Goal: Navigation & Orientation: Find specific page/section

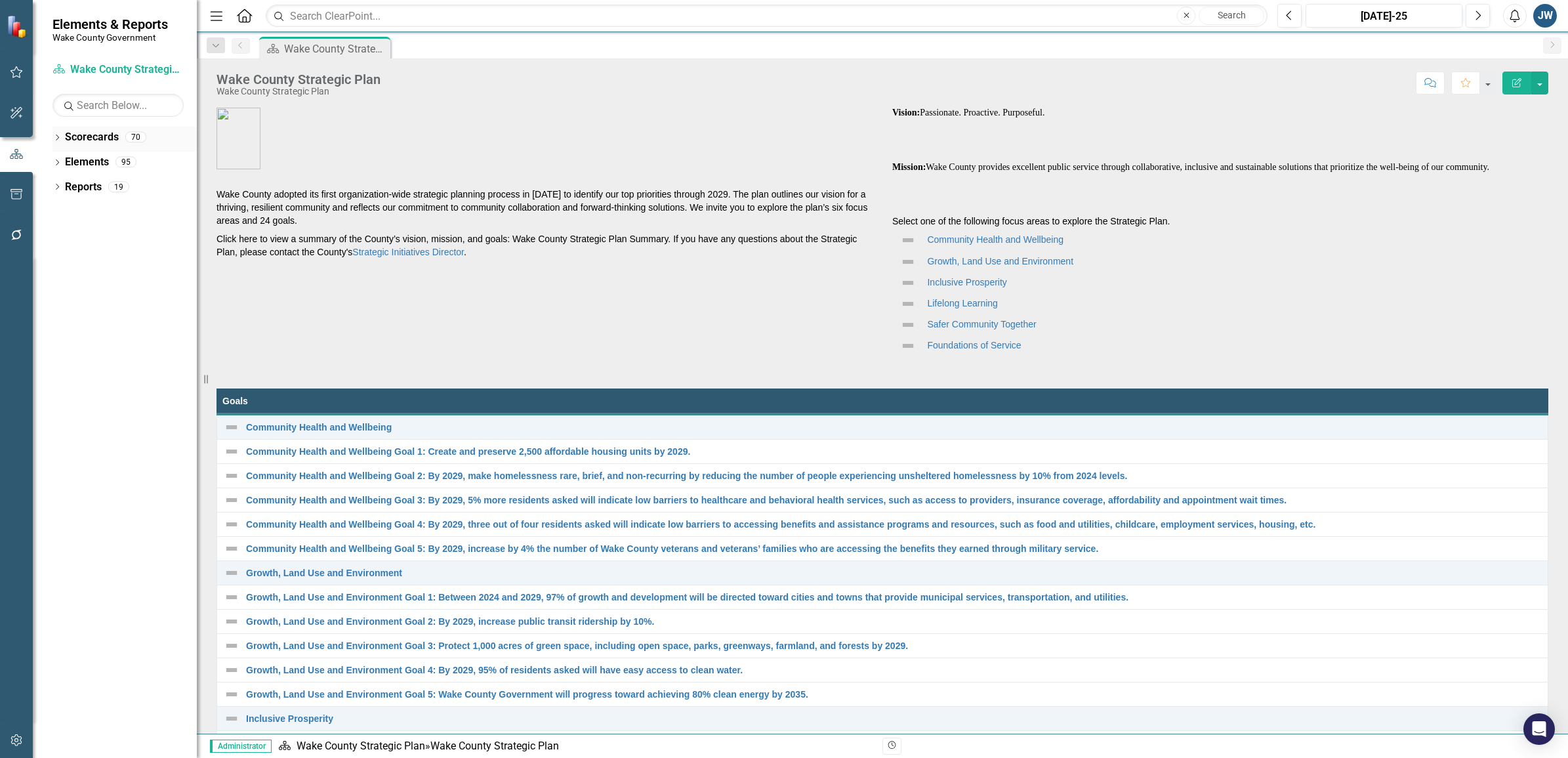
click at [56, 136] on icon "Dropdown" at bounding box center [57, 139] width 9 height 8
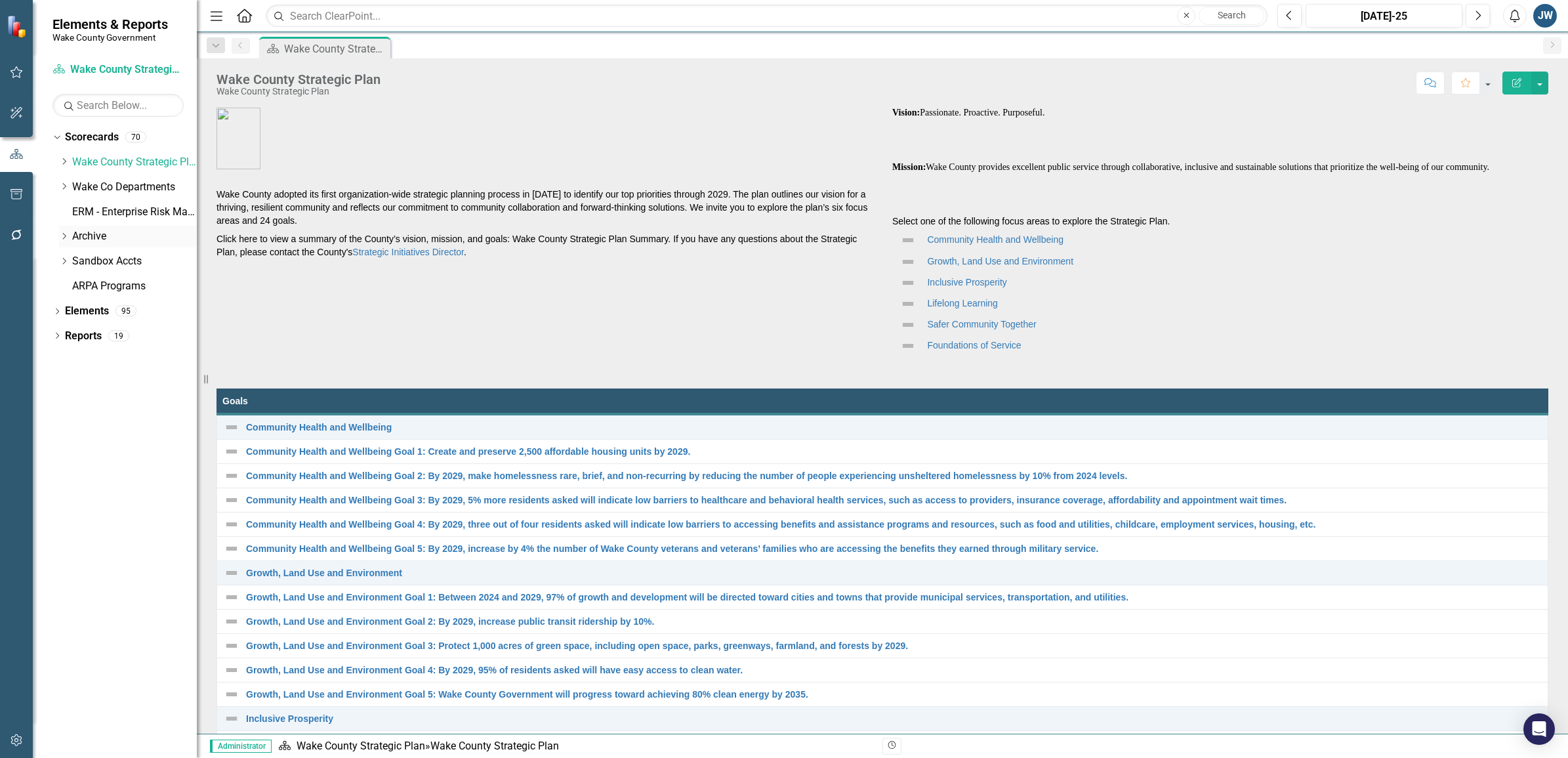
click at [61, 234] on icon "Dropdown" at bounding box center [64, 236] width 10 height 8
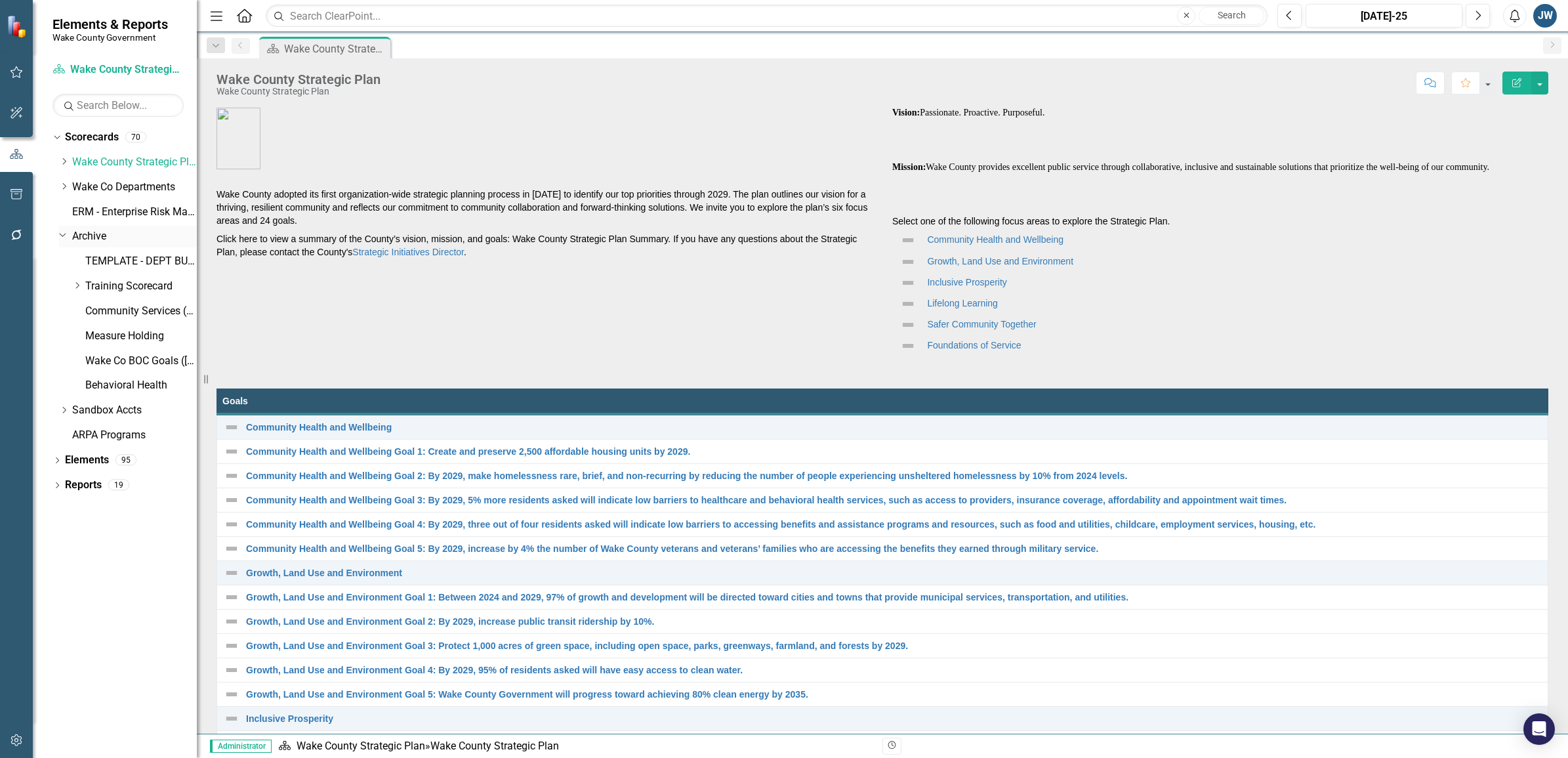
click at [83, 228] on div "Dropdown Archive" at bounding box center [128, 236] width 138 height 22
click at [84, 229] on link "Archive" at bounding box center [134, 236] width 125 height 15
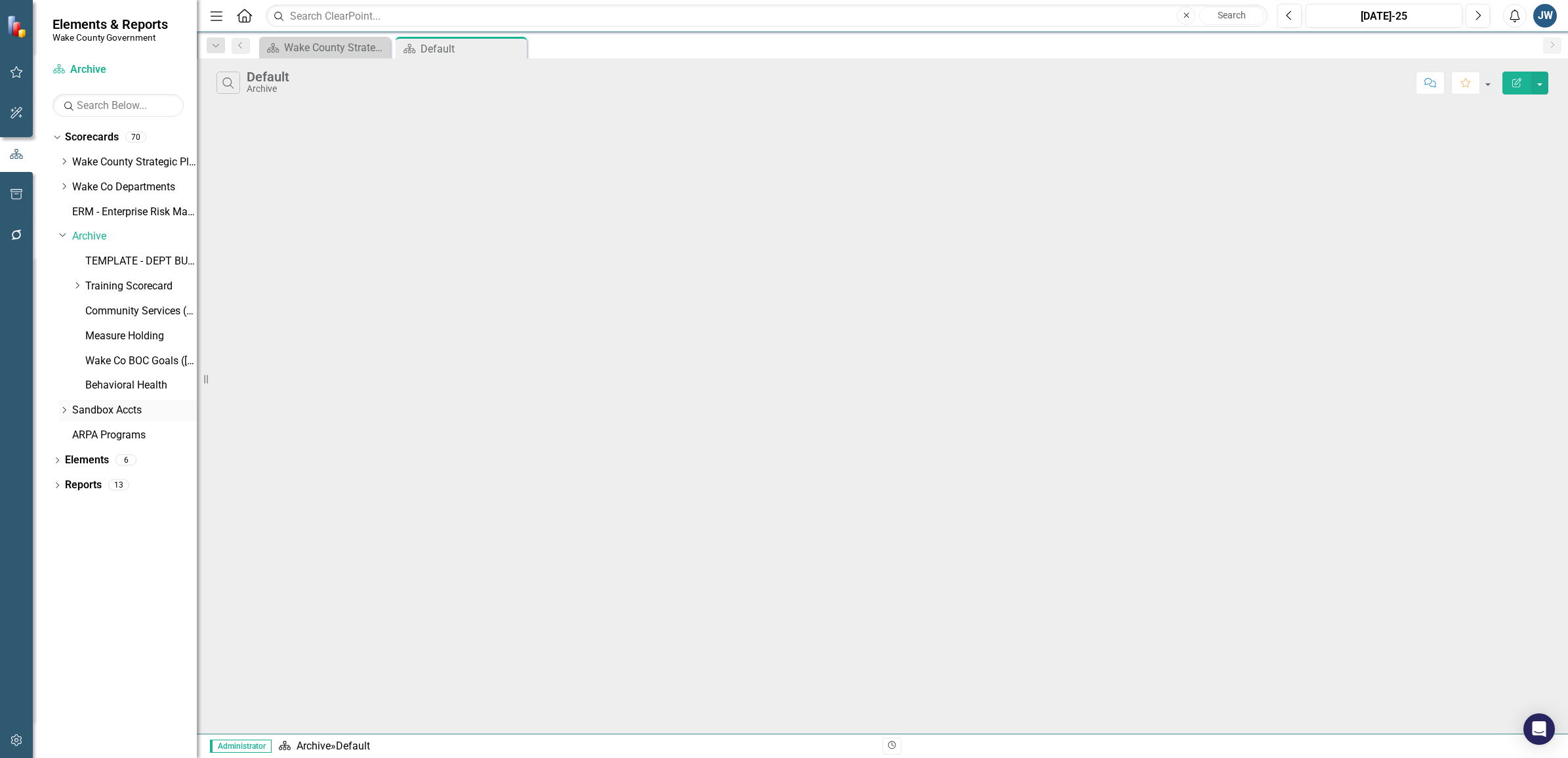
click at [61, 413] on icon "Dropdown" at bounding box center [64, 410] width 10 height 8
click at [61, 410] on icon "Dropdown" at bounding box center [63, 408] width 8 height 10
click at [64, 184] on icon "Dropdown" at bounding box center [64, 186] width 10 height 8
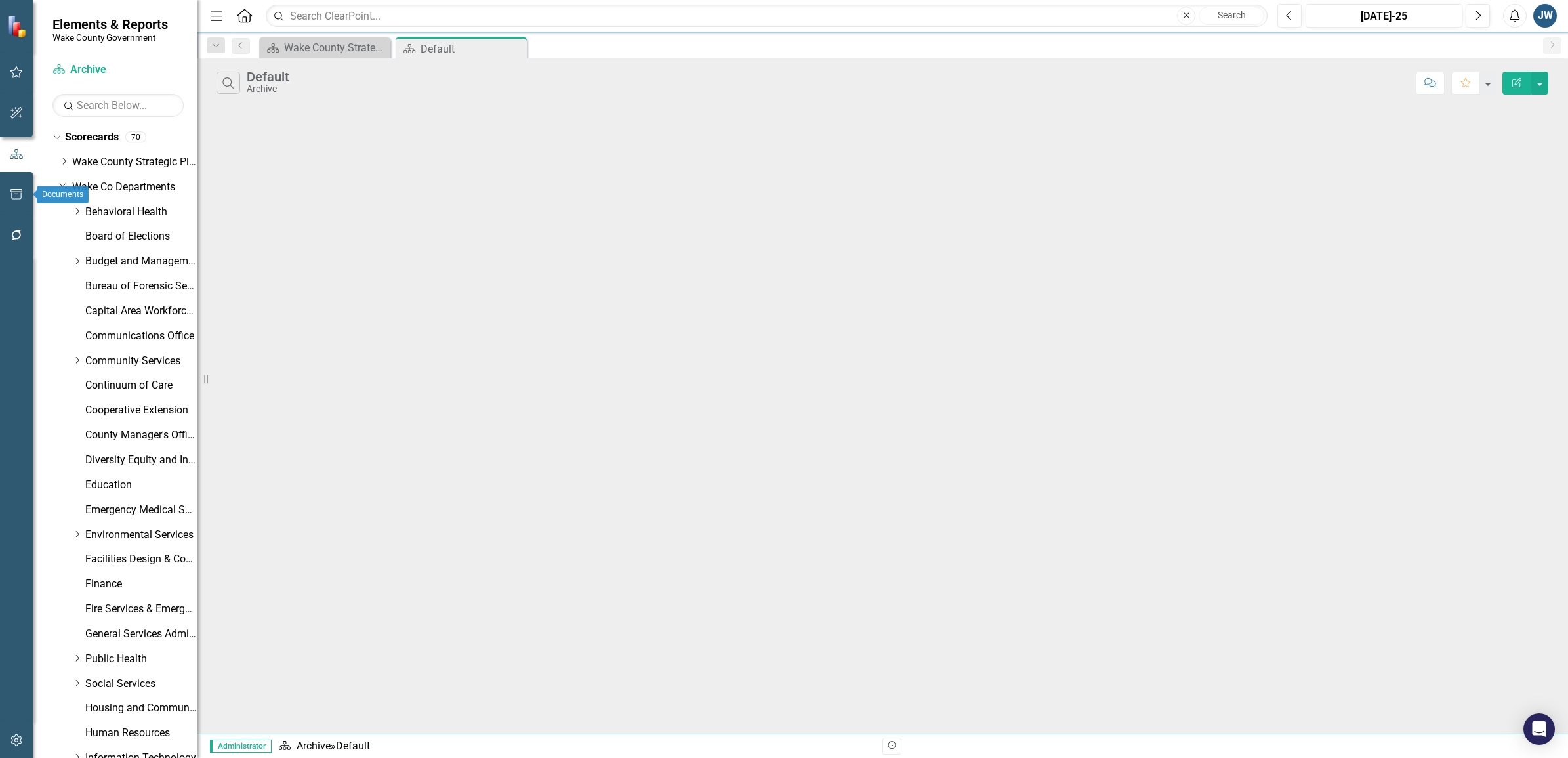
click at [21, 195] on icon "button" at bounding box center [17, 195] width 12 height 11
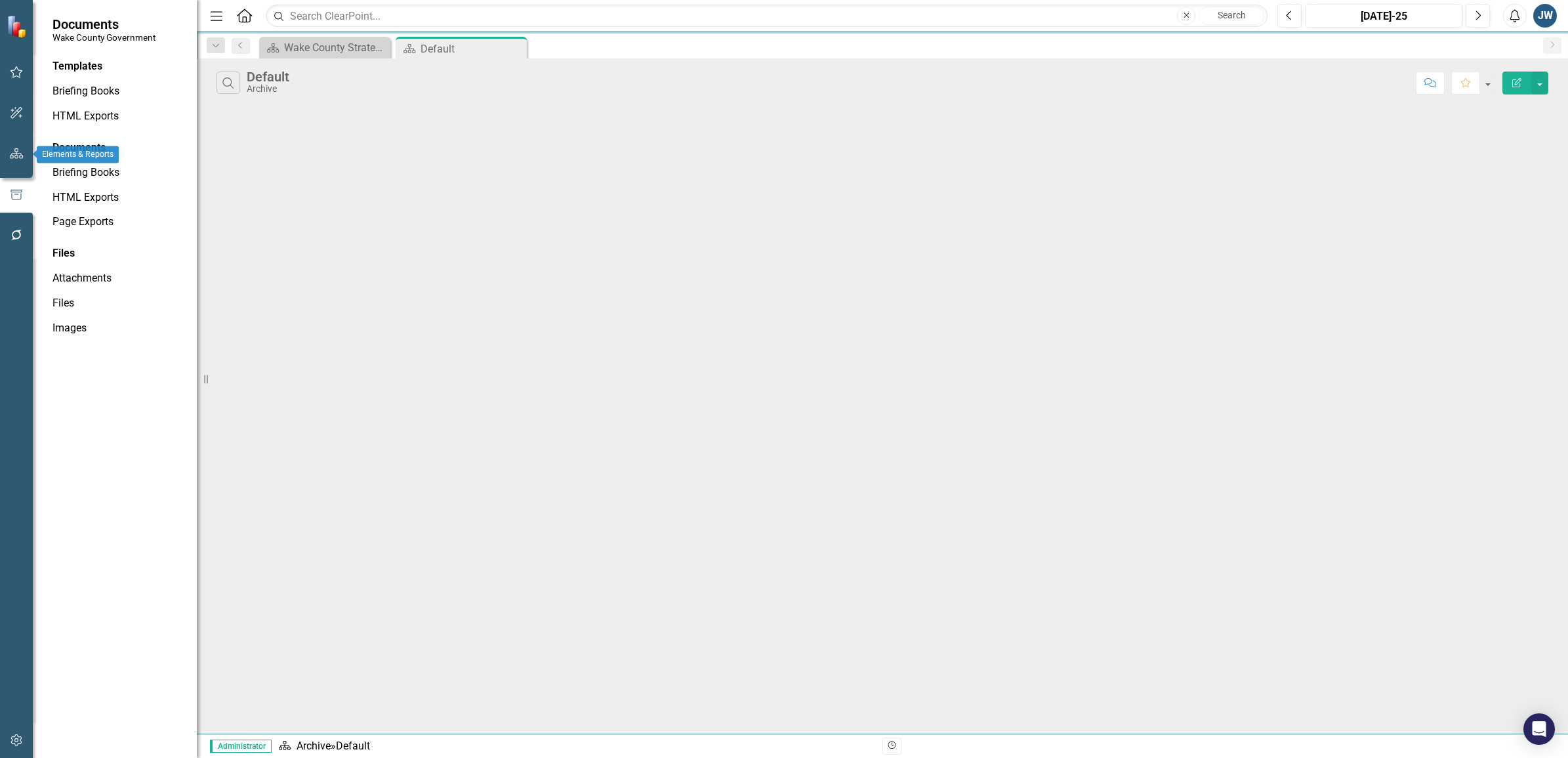
click at [21, 151] on icon "button" at bounding box center [17, 154] width 14 height 11
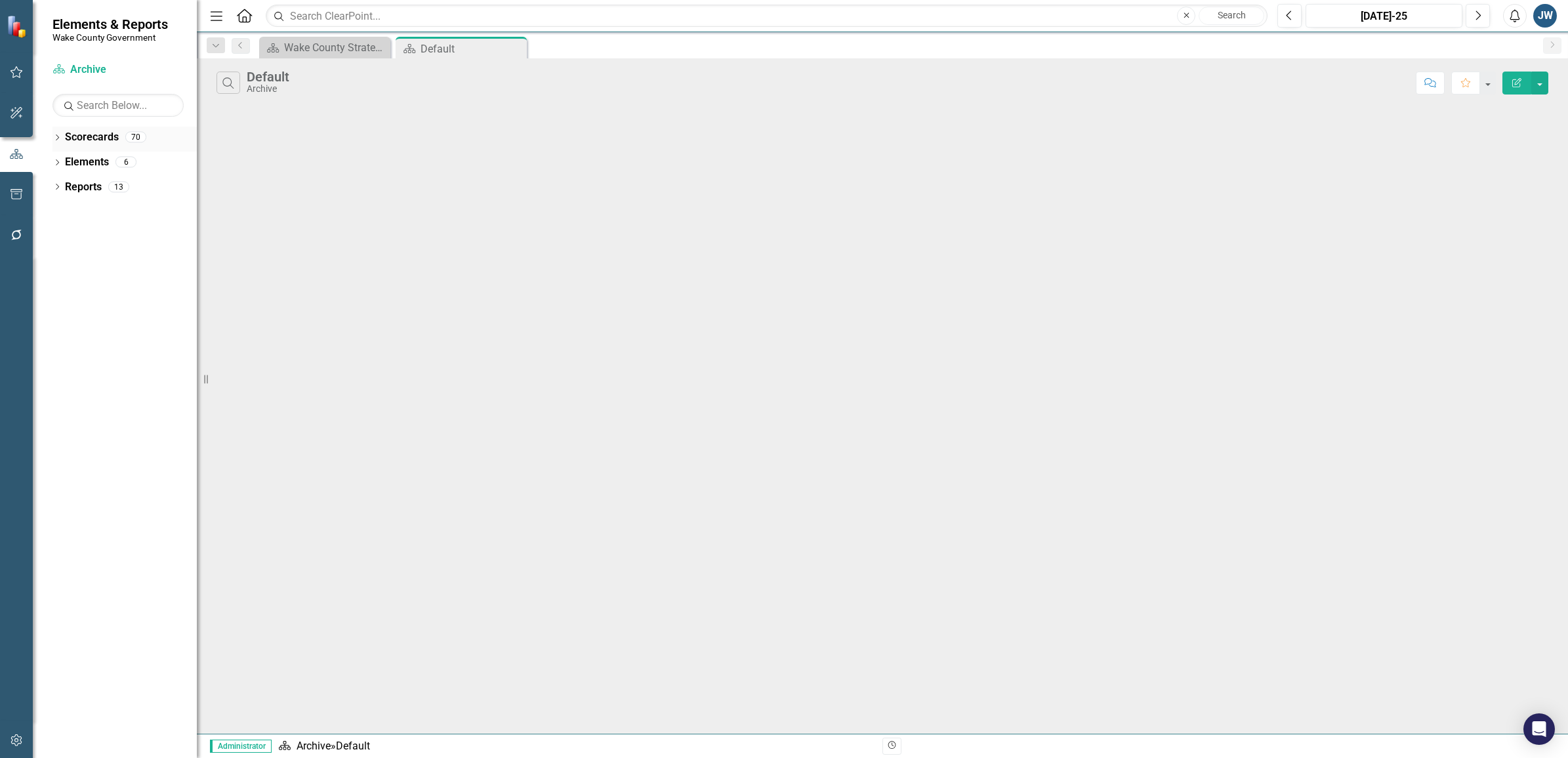
click at [86, 135] on link "Scorecards" at bounding box center [92, 138] width 54 height 15
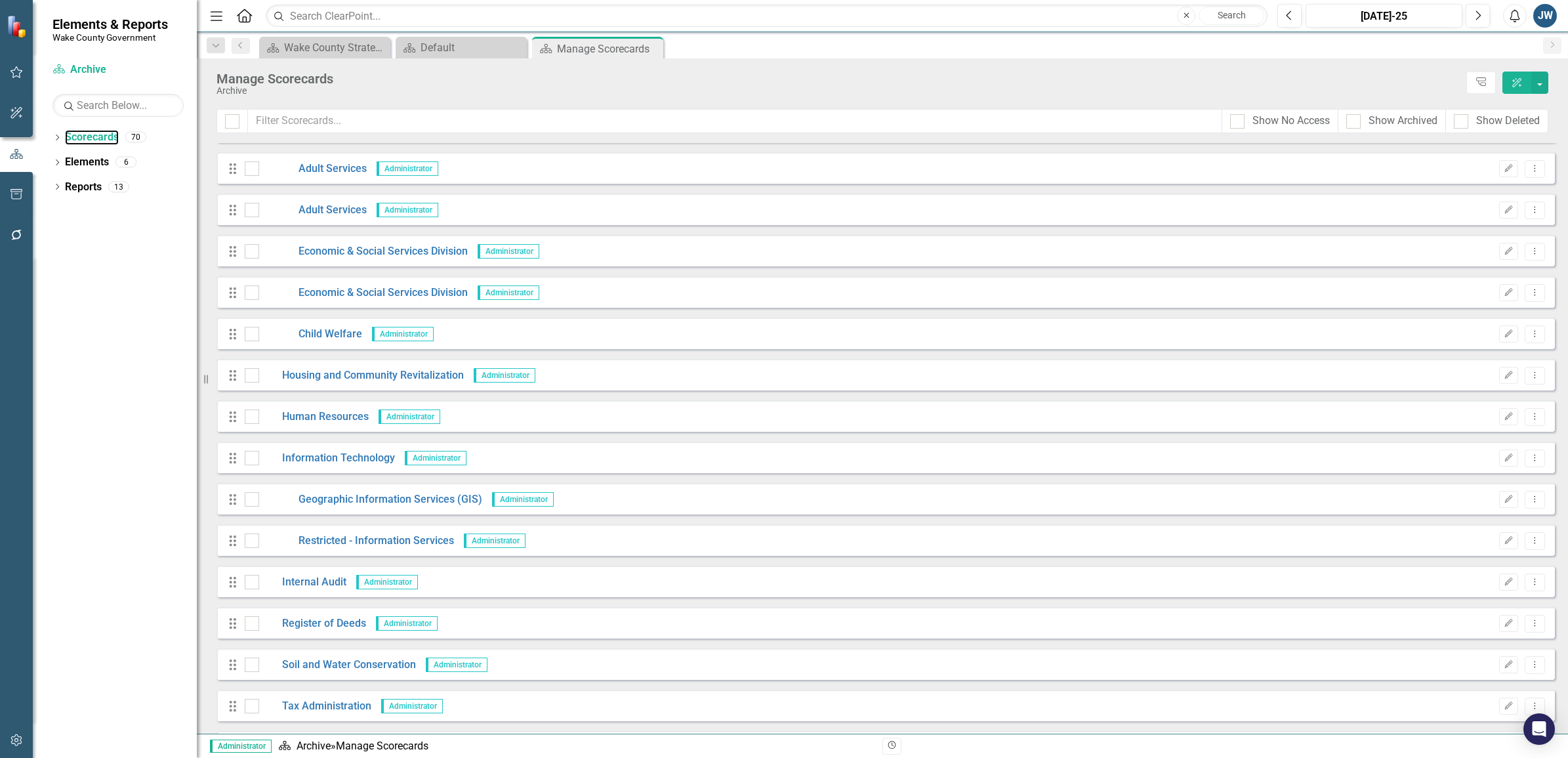
scroll to position [1805, 0]
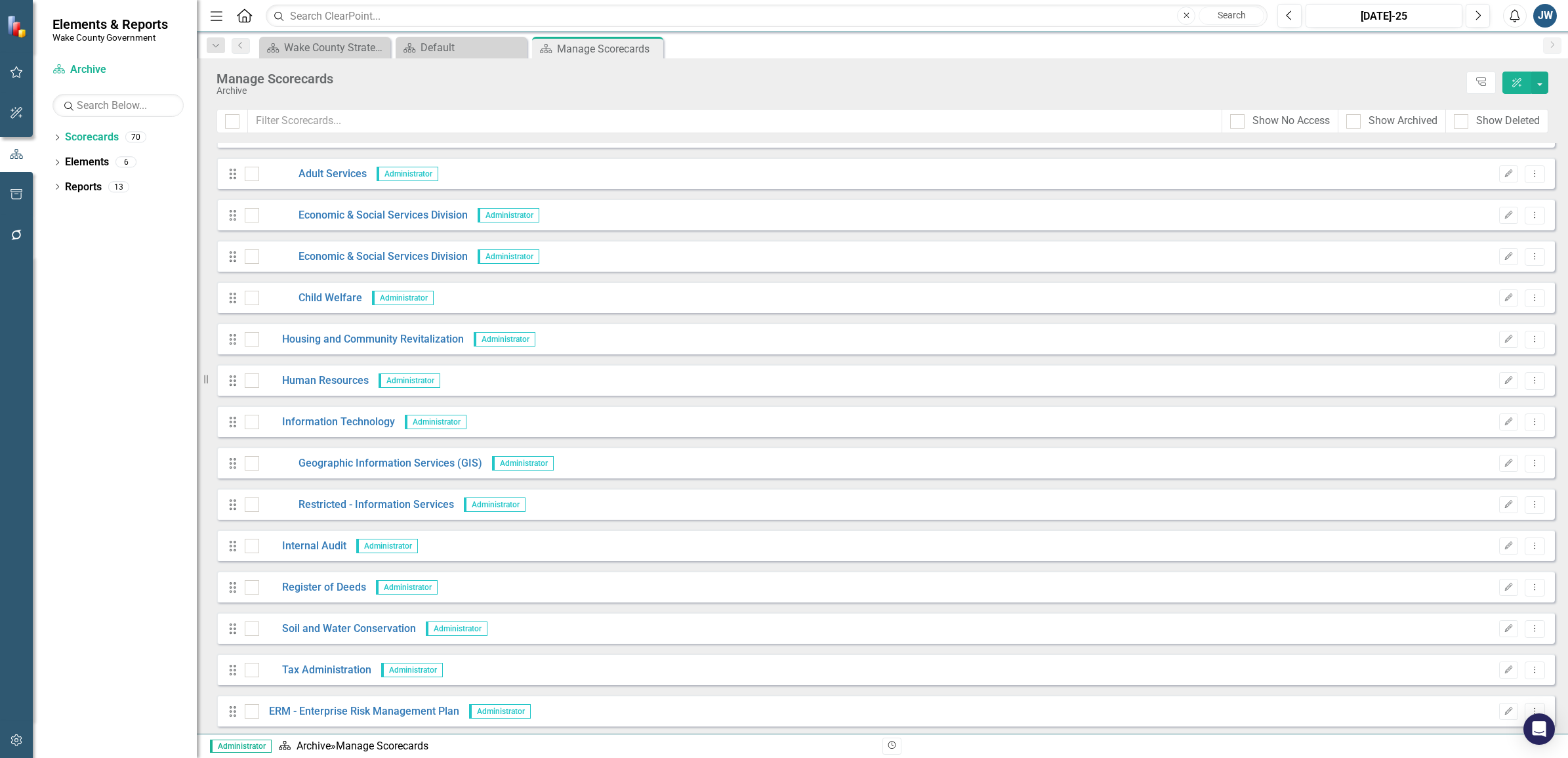
click at [1339, 121] on div "Show Archived" at bounding box center [1392, 121] width 108 height 24
click at [1354, 125] on div at bounding box center [1353, 121] width 14 height 14
click at [1354, 123] on input "Show Archived" at bounding box center [1350, 118] width 8 height 8
checkbox input "true"
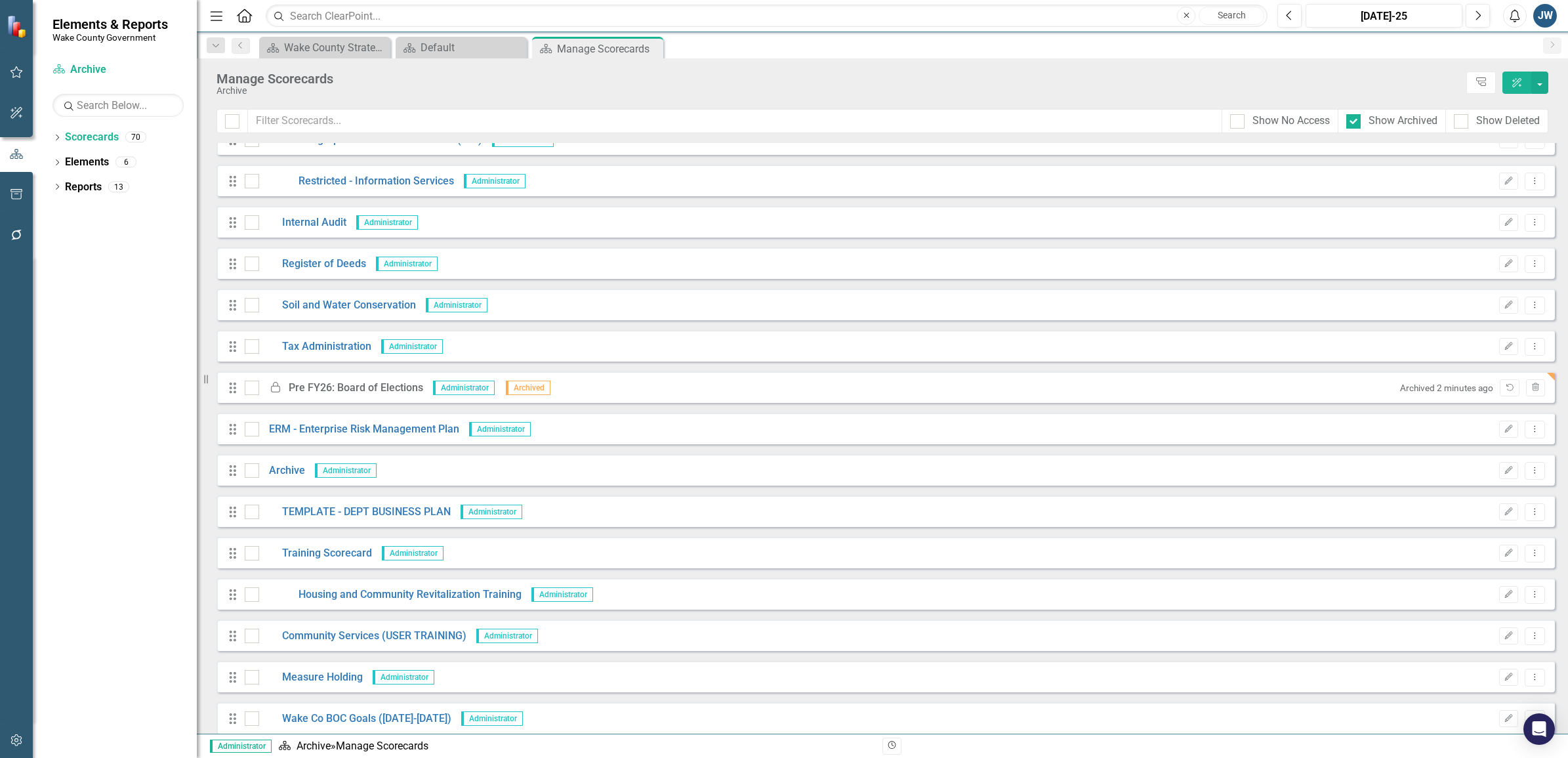
scroll to position [2132, 0]
drag, startPoint x: 398, startPoint y: 504, endPoint x: 382, endPoint y: 505, distance: 16.0
click at [382, 505] on link "TEMPLATE - DEPT BUSINESS PLAN" at bounding box center [354, 507] width 192 height 15
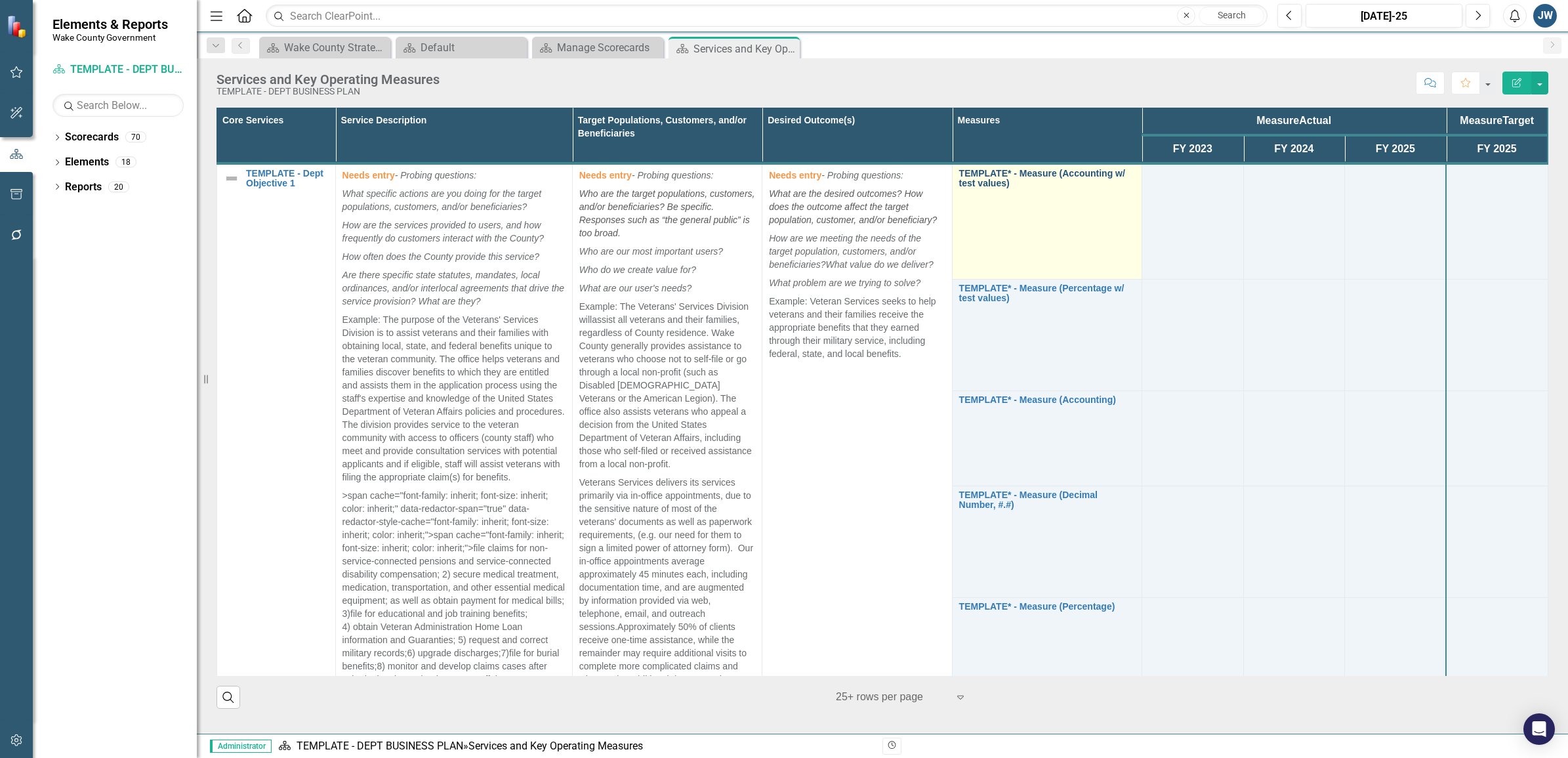
click at [993, 173] on link "TEMPLATE* - Measure (Accounting w/ test values)" at bounding box center [1047, 179] width 176 height 20
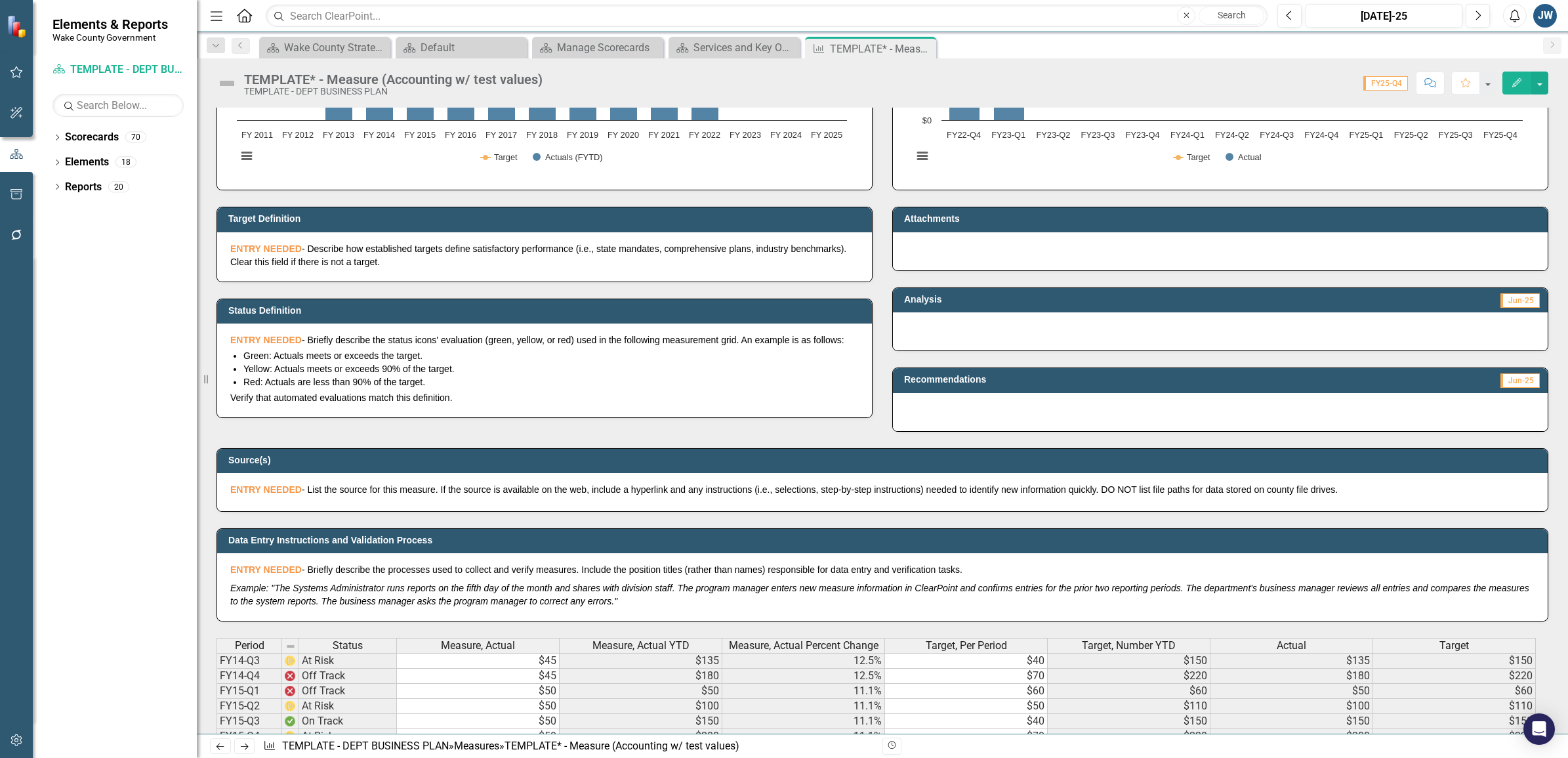
scroll to position [28, 0]
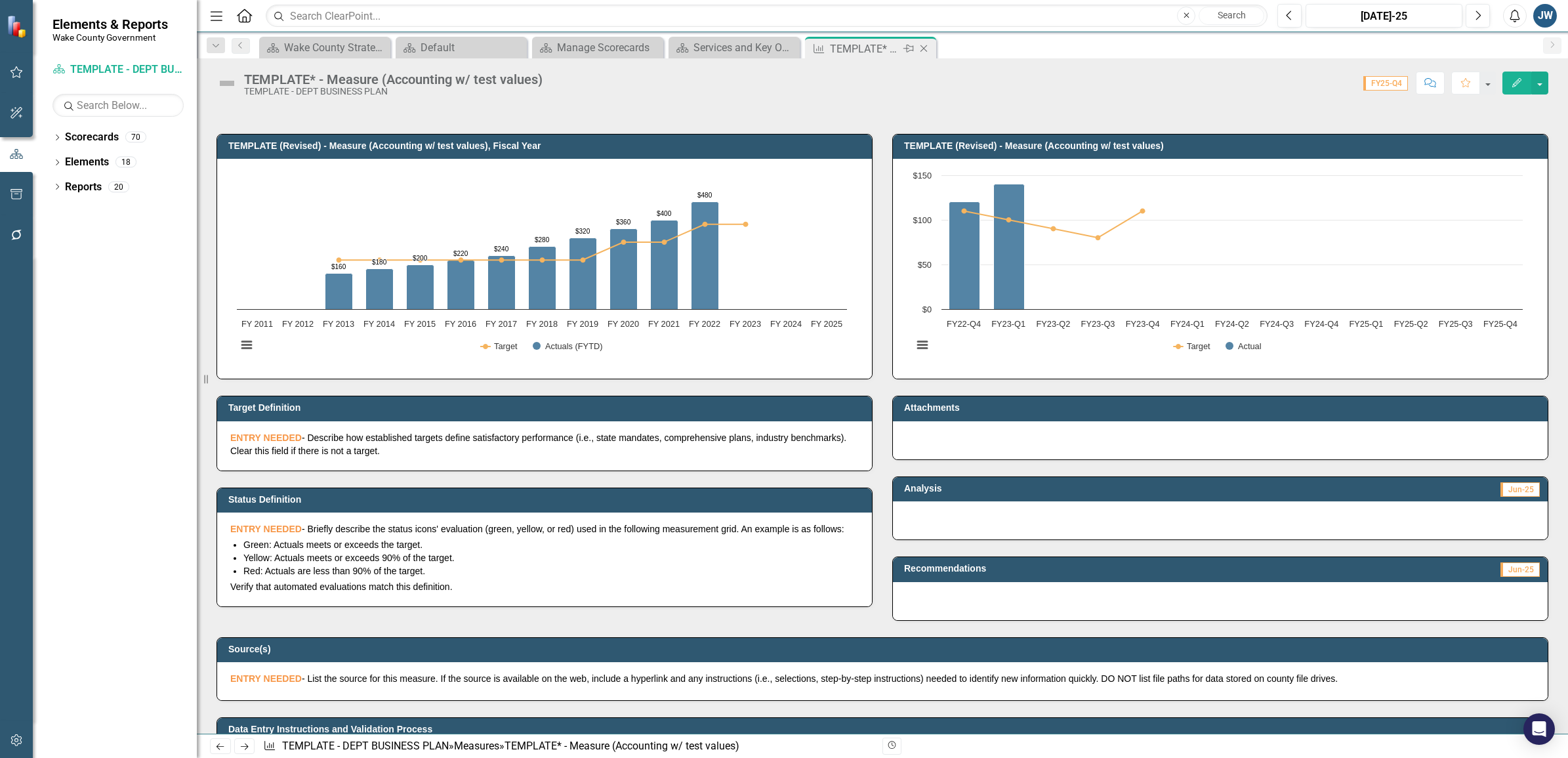
click at [926, 47] on icon "Close" at bounding box center [923, 48] width 13 height 11
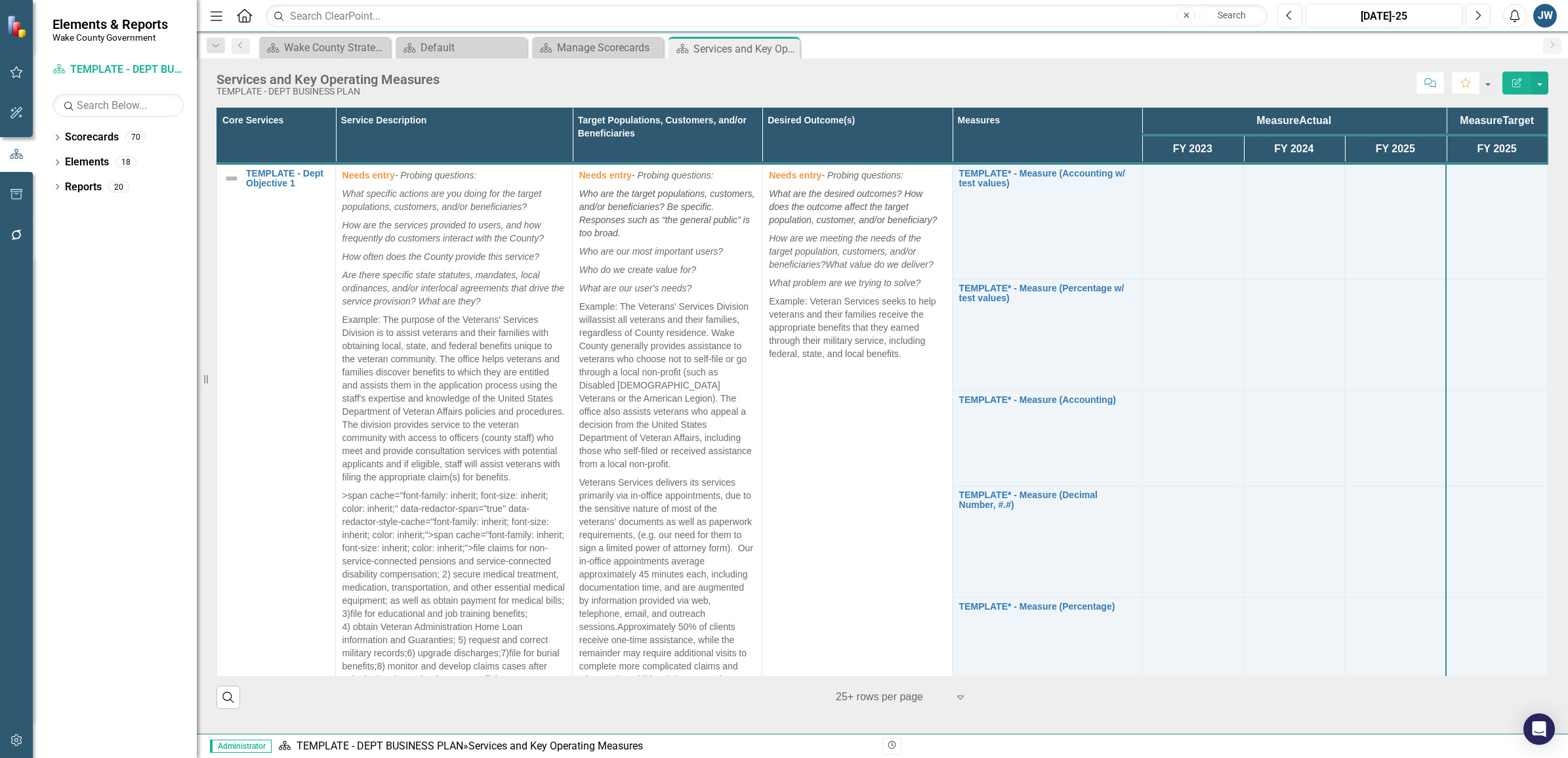
click at [0, 0] on icon "Close" at bounding box center [0, 0] width 0 height 0
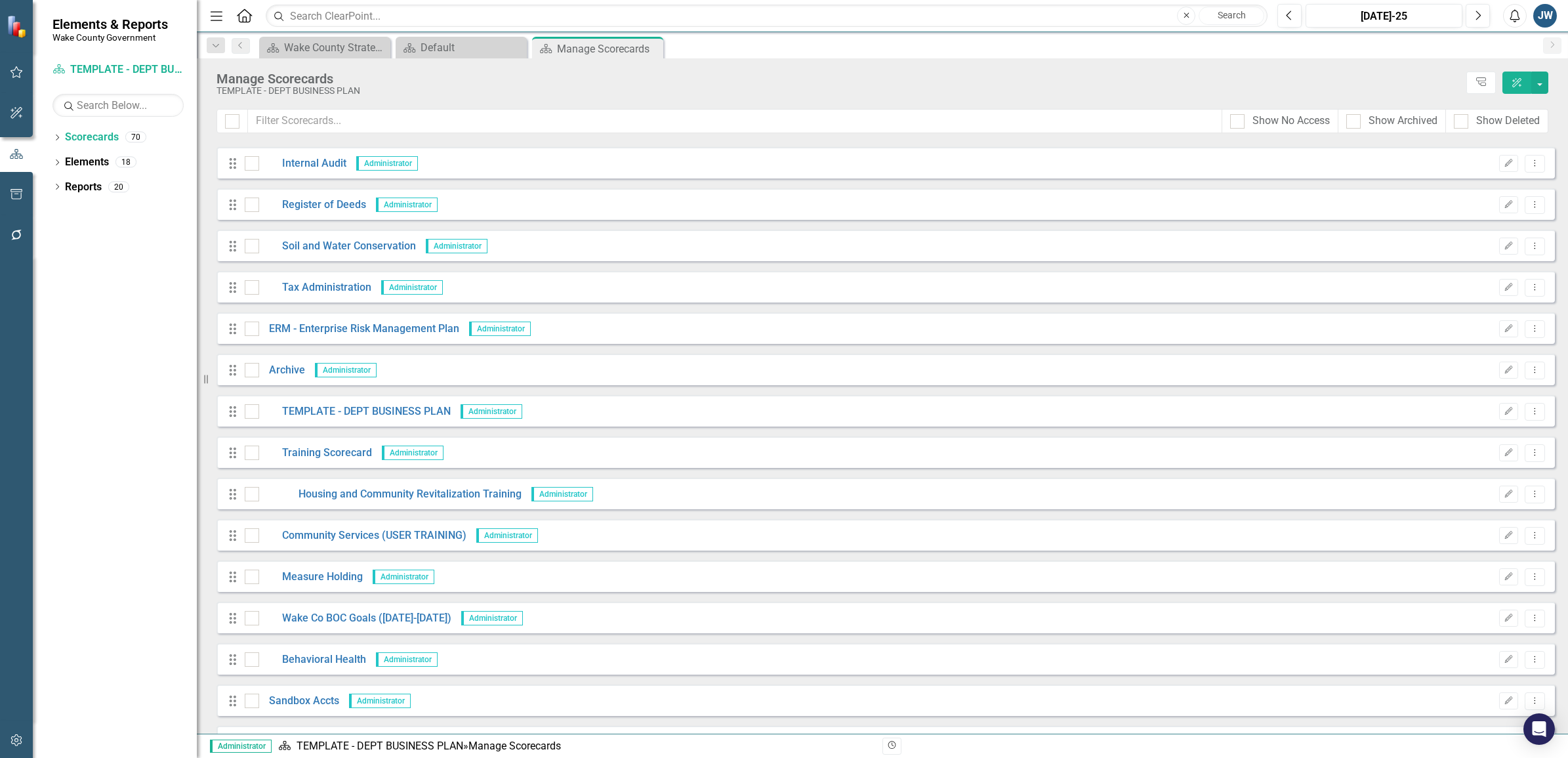
scroll to position [2214, 0]
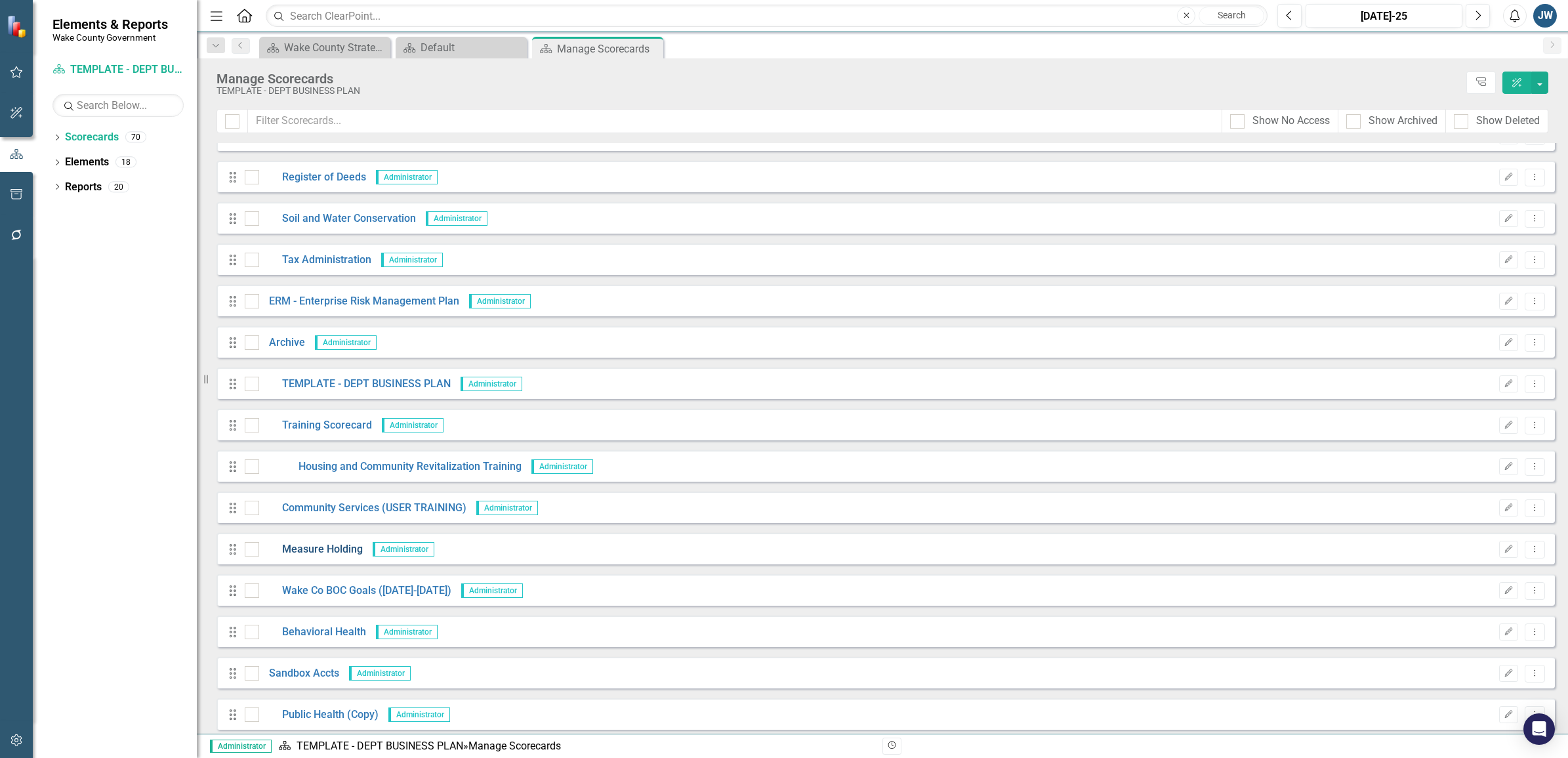
click at [323, 547] on link "Measure Holding" at bounding box center [310, 550] width 104 height 15
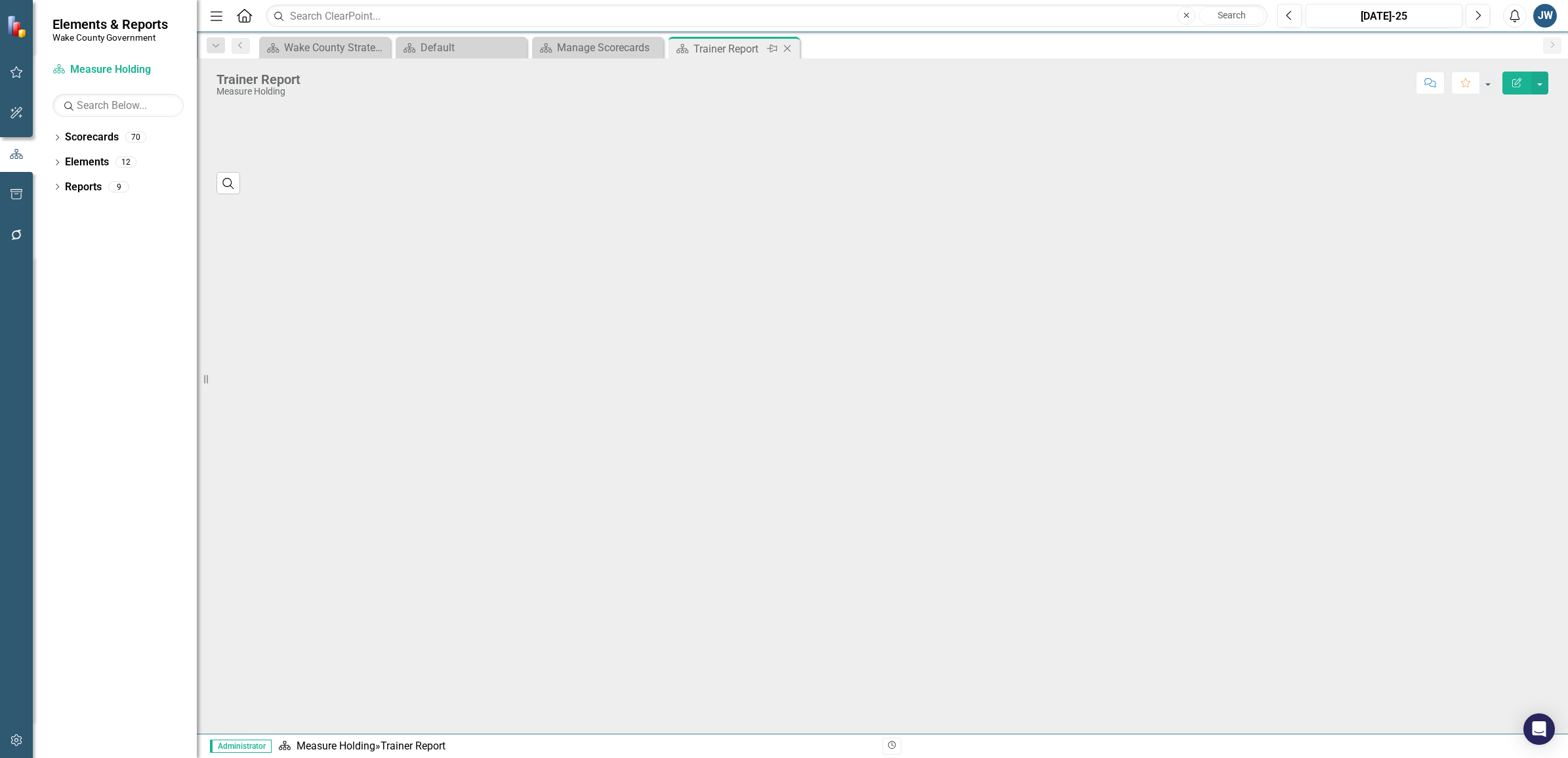
click at [785, 48] on icon "Close" at bounding box center [787, 48] width 13 height 11
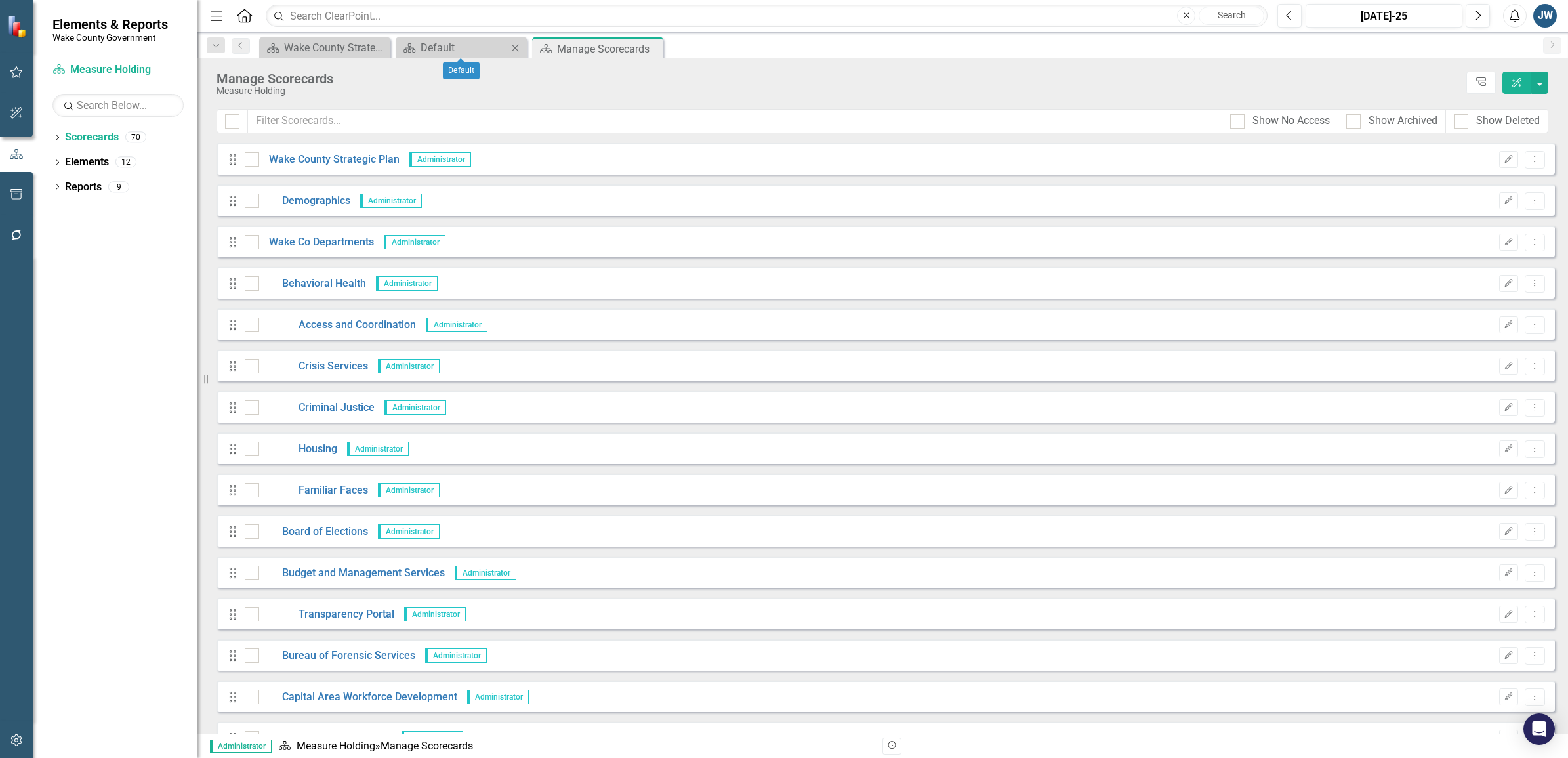
click at [512, 49] on icon "Close" at bounding box center [515, 48] width 13 height 11
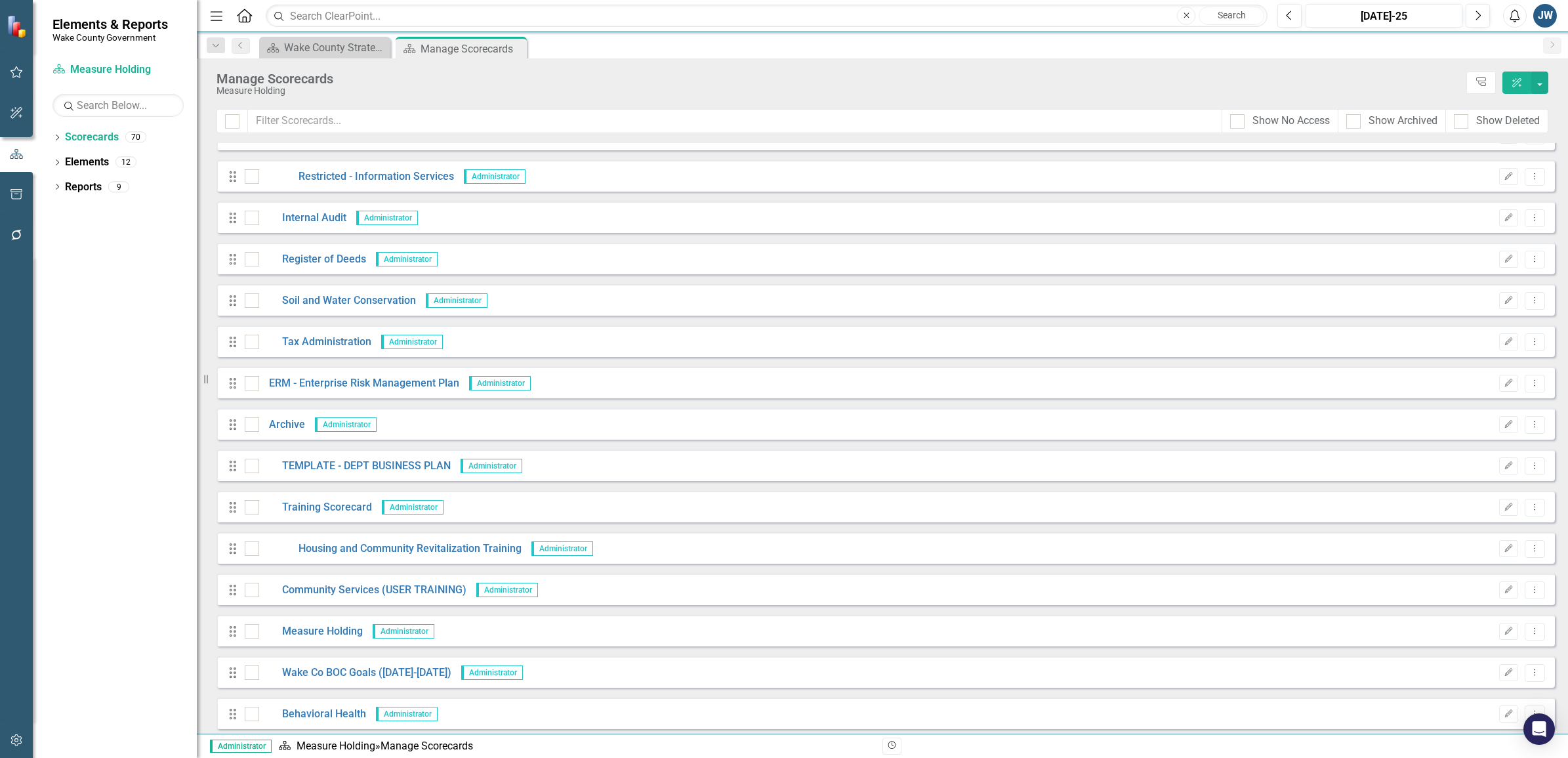
scroll to position [2303, 0]
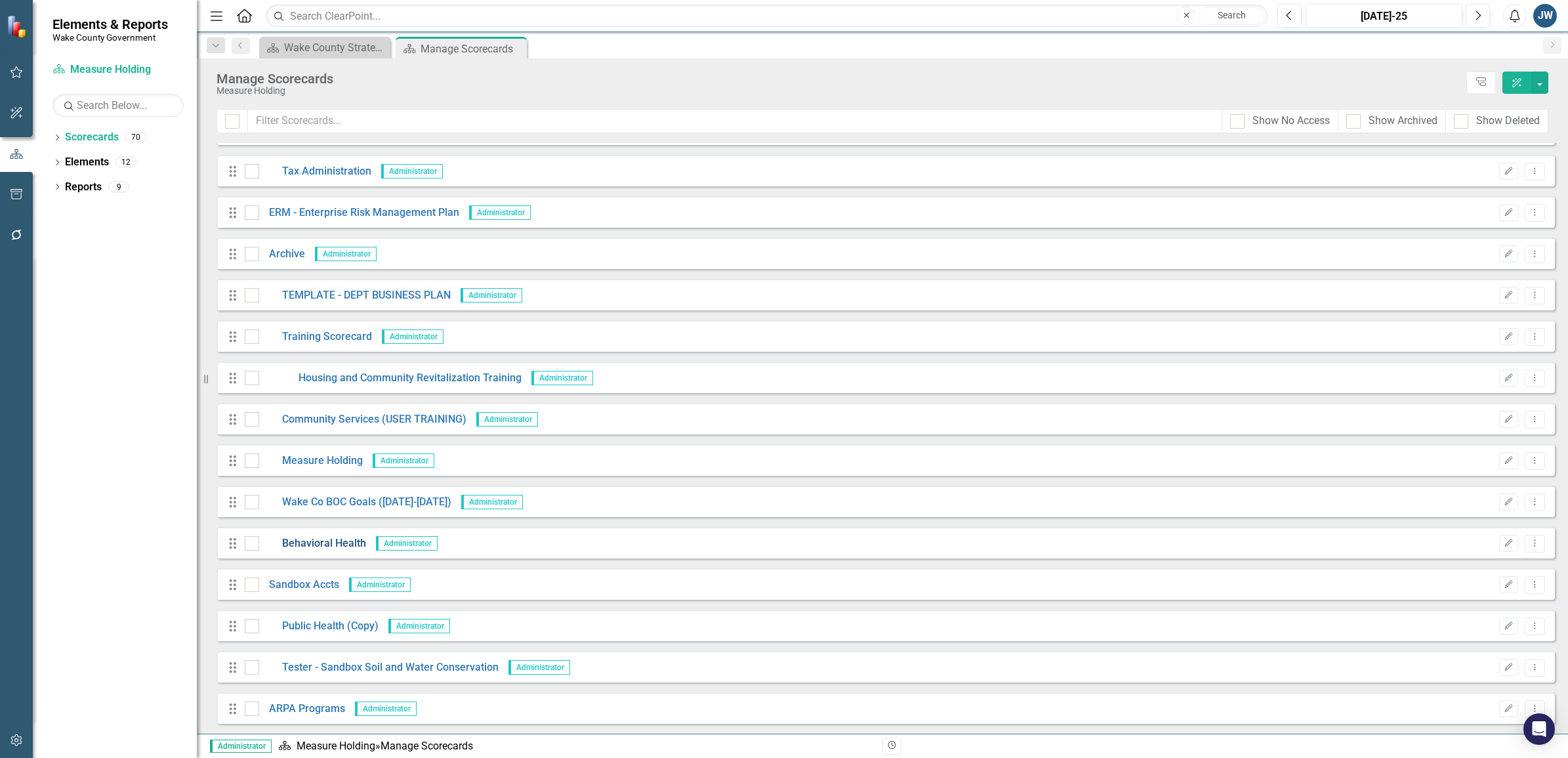
click at [322, 540] on link "Behavioral Health" at bounding box center [312, 544] width 107 height 15
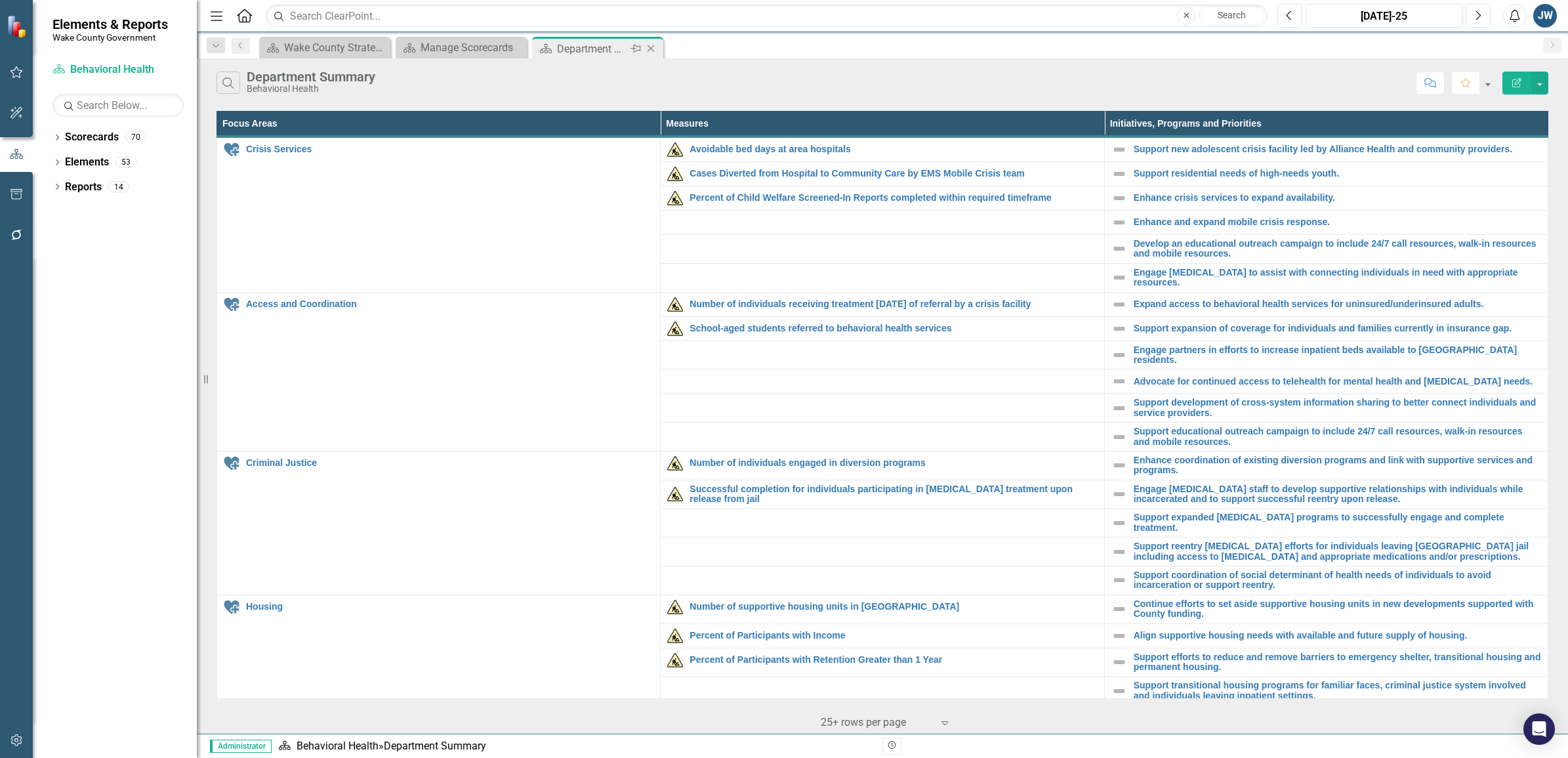
click at [651, 47] on icon "Close" at bounding box center [650, 48] width 13 height 11
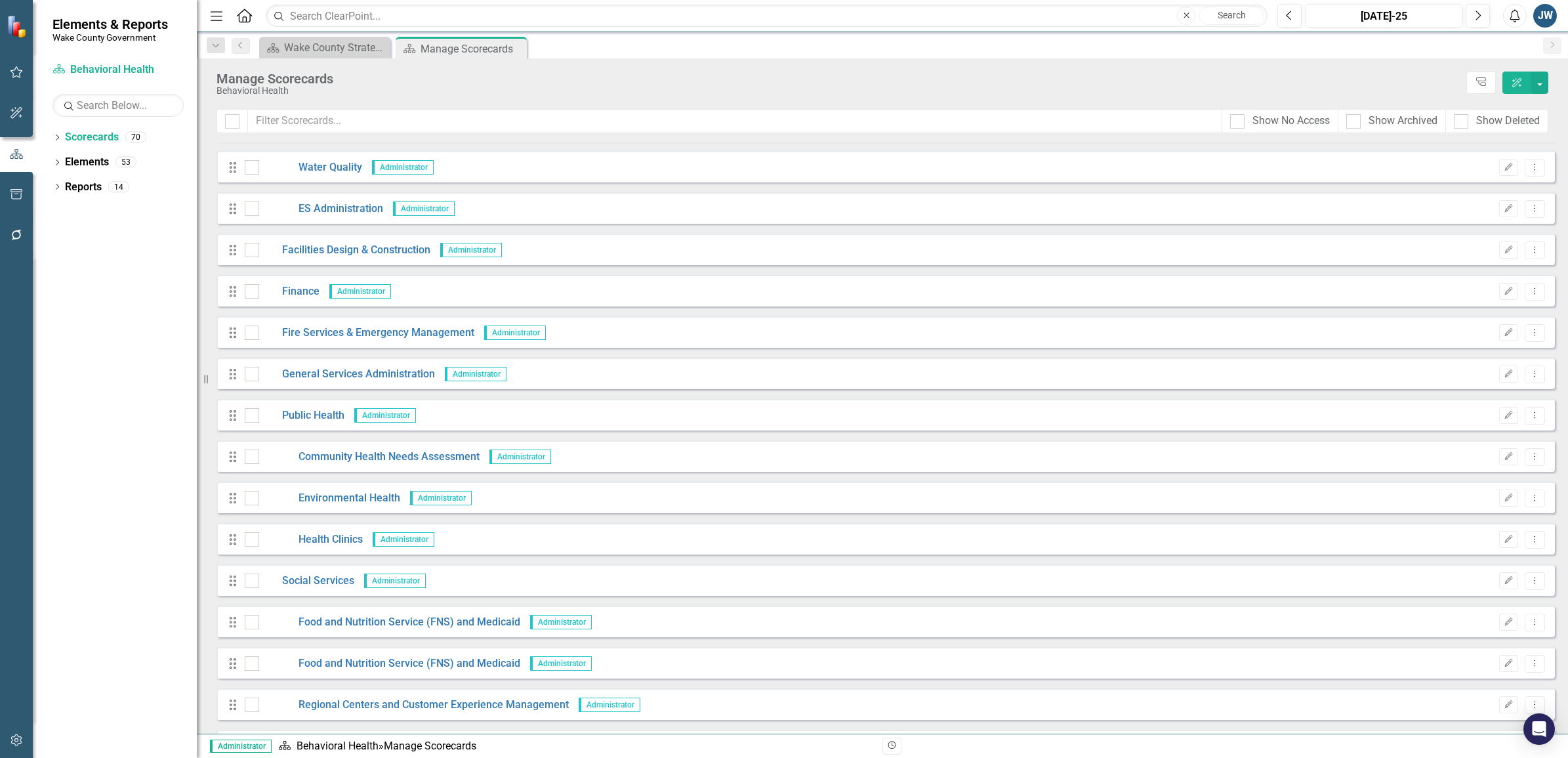
scroll to position [1231, 0]
